Goal: Find specific page/section: Find specific page/section

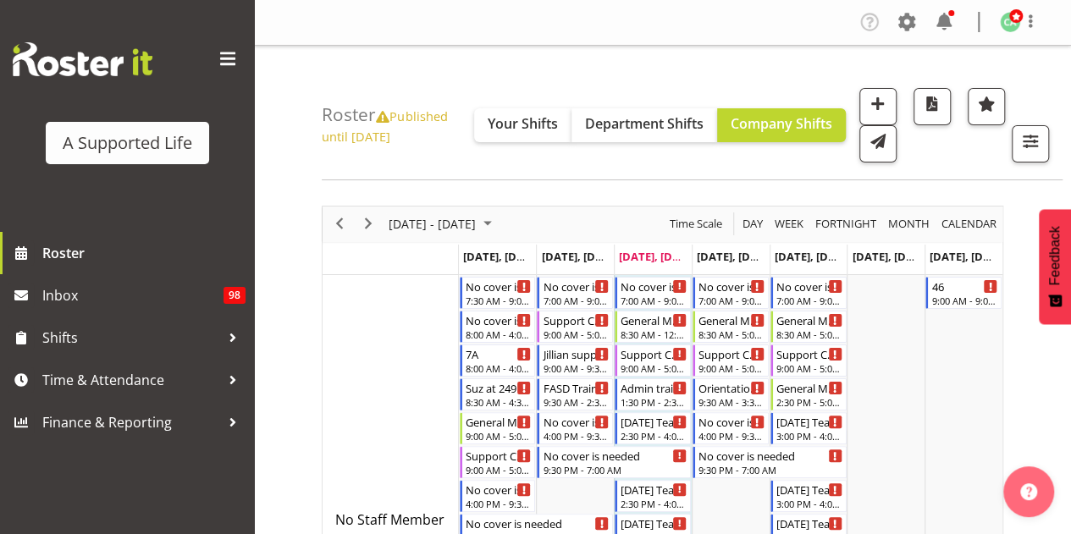
click at [405, 117] on span "Published until [DATE]" at bounding box center [384, 126] width 125 height 36
drag, startPoint x: 379, startPoint y: 120, endPoint x: 350, endPoint y: 123, distance: 29.7
click at [376, 122] on h4 "Roster Published until [DATE]" at bounding box center [398, 125] width 152 height 40
click at [350, 123] on h4 "Roster Published until [DATE]" at bounding box center [398, 125] width 152 height 40
drag, startPoint x: 361, startPoint y: 138, endPoint x: 417, endPoint y: 142, distance: 56.0
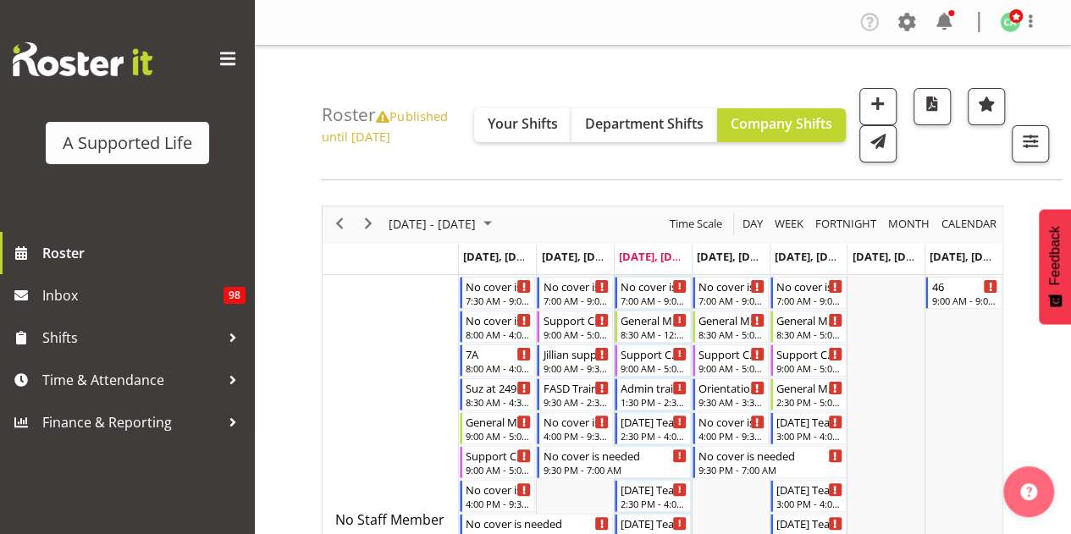
click at [417, 142] on h4 "Roster Published until [DATE]" at bounding box center [398, 125] width 152 height 40
click at [418, 135] on h4 "Roster Published until [DATE]" at bounding box center [398, 125] width 152 height 40
click at [420, 128] on h4 "Roster Published until [DATE]" at bounding box center [398, 125] width 152 height 40
drag, startPoint x: 417, startPoint y: 108, endPoint x: 381, endPoint y: 130, distance: 42.5
click at [381, 130] on span "Published until [DATE]" at bounding box center [384, 126] width 125 height 36
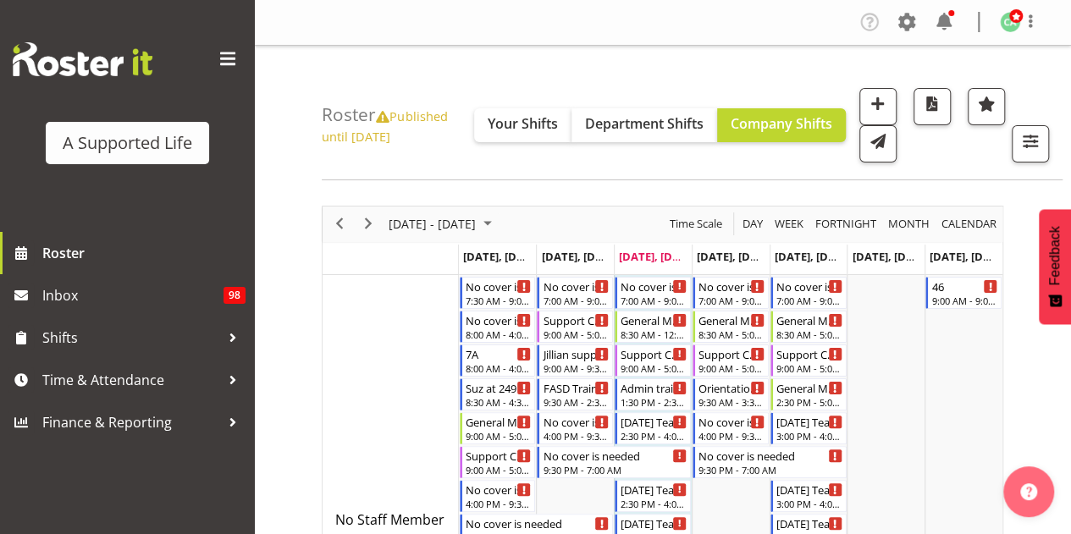
click at [381, 131] on span "Published until [DATE]" at bounding box center [384, 126] width 125 height 36
drag, startPoint x: 388, startPoint y: 136, endPoint x: 397, endPoint y: 116, distance: 22.4
click at [397, 116] on span "Published until [DATE]" at bounding box center [384, 126] width 125 height 36
click at [401, 139] on h4 "Roster Published until [DATE]" at bounding box center [398, 125] width 152 height 40
drag, startPoint x: 396, startPoint y: 139, endPoint x: 395, endPoint y: 111, distance: 28.0
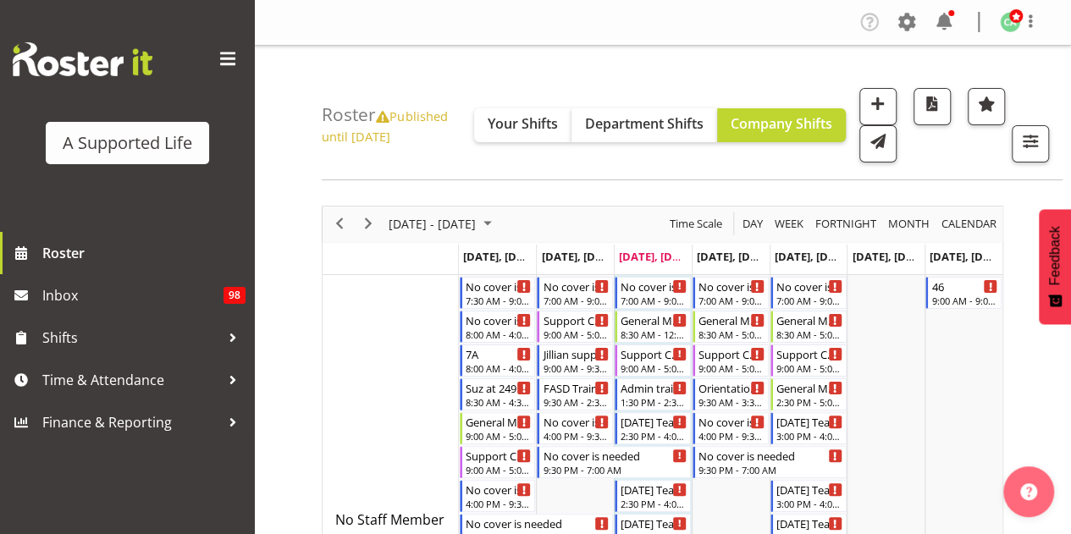
click at [395, 111] on h4 "Roster Published until [DATE]" at bounding box center [398, 125] width 152 height 40
click at [387, 114] on icon at bounding box center [383, 117] width 14 height 13
drag, startPoint x: 391, startPoint y: 128, endPoint x: 397, endPoint y: 118, distance: 11.8
click at [397, 118] on span "Published until [DATE]" at bounding box center [384, 126] width 125 height 36
click at [394, 133] on span "Published until [DATE]" at bounding box center [384, 126] width 125 height 36
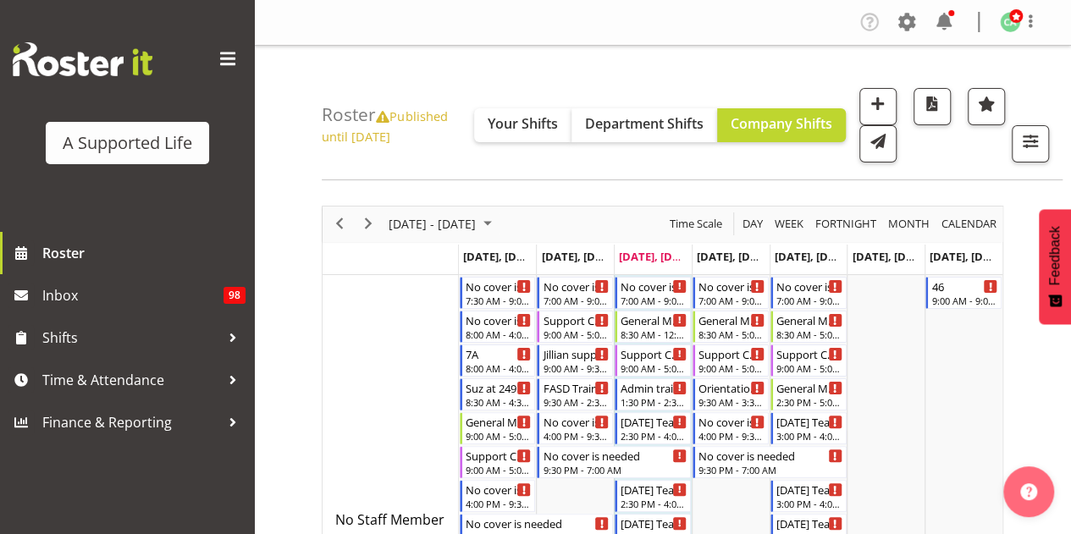
drag, startPoint x: 395, startPoint y: 137, endPoint x: 395, endPoint y: 117, distance: 20.3
click at [395, 117] on span "Published until [DATE]" at bounding box center [384, 126] width 125 height 36
click at [408, 138] on h4 "Roster Published until [DATE]" at bounding box center [398, 125] width 152 height 40
click at [423, 123] on span "Published until [DATE]" at bounding box center [384, 126] width 125 height 36
